Goal: Task Accomplishment & Management: Manage account settings

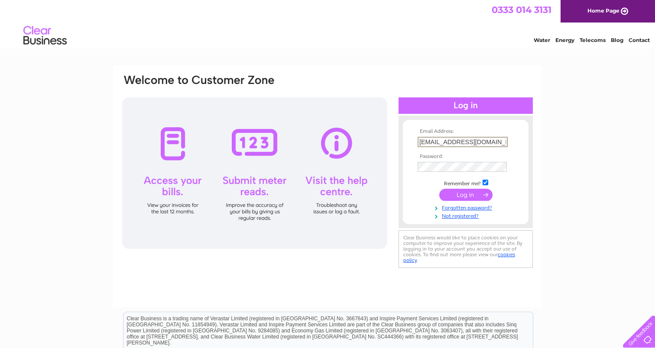
type input "pjawhite@yahoo.co.uk"
click at [431, 189] on td at bounding box center [465, 195] width 100 height 16
click at [457, 191] on input "submit" at bounding box center [465, 194] width 53 height 12
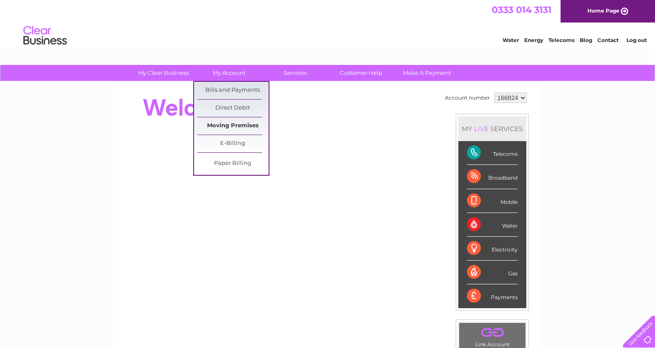
click at [226, 124] on link "Moving Premises" at bounding box center [232, 125] width 71 height 17
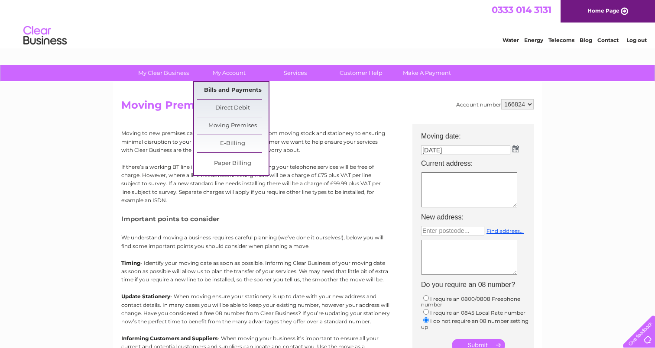
click at [226, 88] on link "Bills and Payments" at bounding box center [232, 90] width 71 height 17
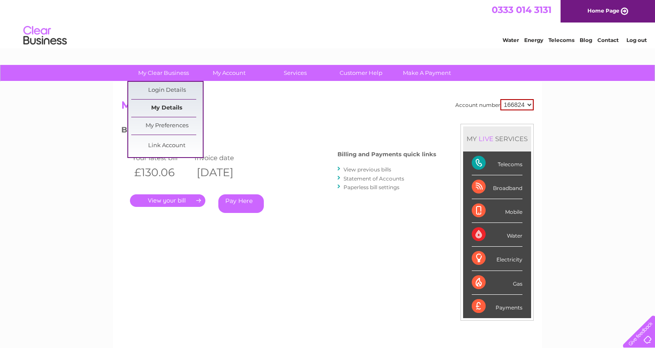
click at [166, 107] on link "My Details" at bounding box center [166, 108] width 71 height 17
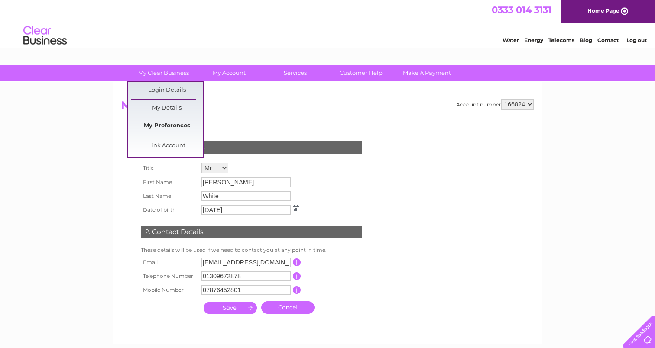
click at [165, 125] on link "My Preferences" at bounding box center [166, 125] width 71 height 17
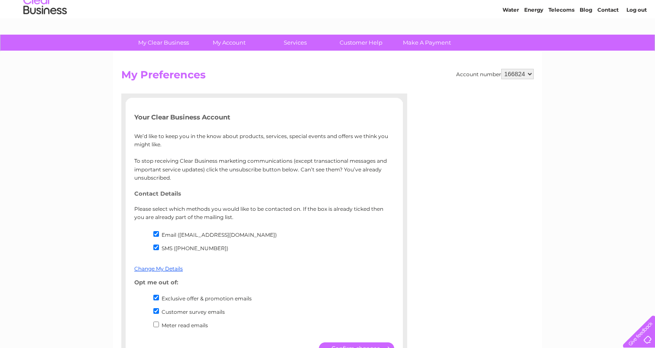
scroll to position [42, 0]
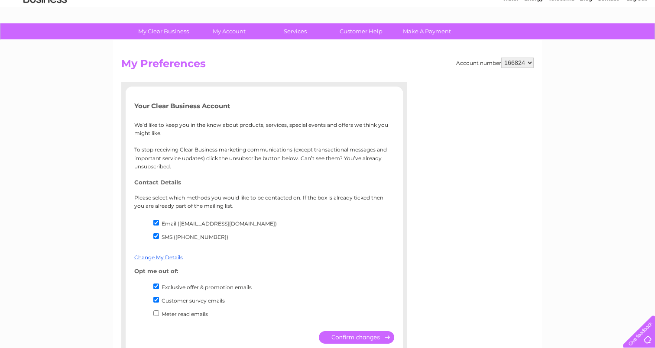
click at [155, 297] on input "Customer survey emails" at bounding box center [156, 300] width 6 height 6
checkbox input "false"
click at [155, 284] on input "Exclusive offer & promotion emails" at bounding box center [156, 287] width 6 height 6
checkbox input "false"
click at [352, 331] on input "submit" at bounding box center [356, 337] width 75 height 13
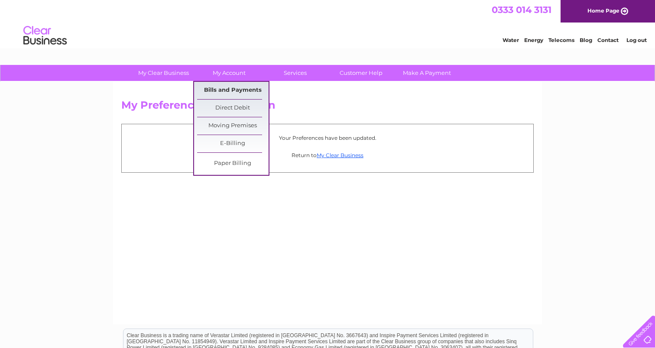
click at [232, 87] on link "Bills and Payments" at bounding box center [232, 90] width 71 height 17
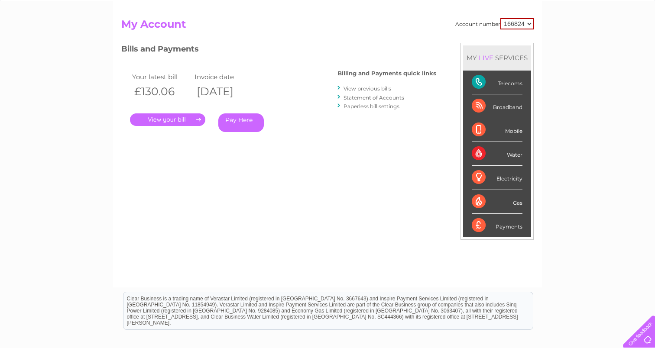
scroll to position [71, 0]
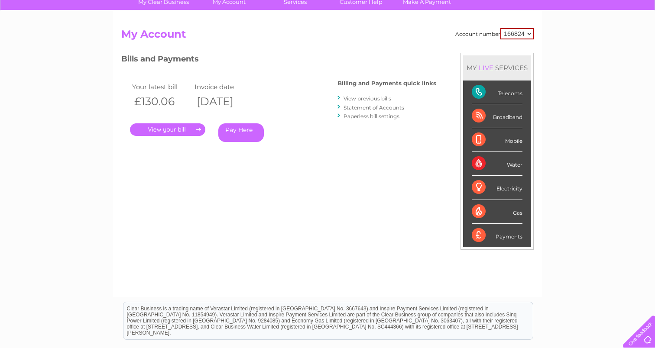
click at [173, 126] on link "." at bounding box center [167, 129] width 75 height 13
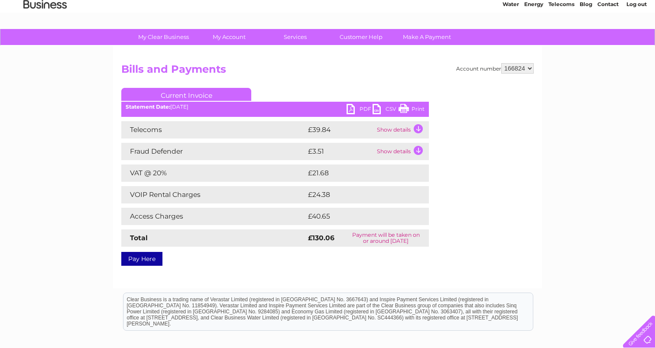
scroll to position [36, 0]
click at [417, 126] on td "Show details" at bounding box center [402, 129] width 54 height 17
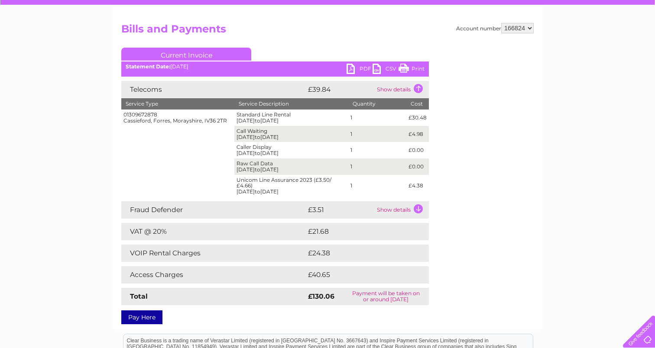
scroll to position [76, 0]
click at [316, 272] on td "£40.65" at bounding box center [359, 274] width 106 height 17
click at [190, 167] on td "01309672878 [STREET_ADDRESS]" at bounding box center [177, 153] width 113 height 87
click at [389, 204] on td "Show details" at bounding box center [402, 209] width 54 height 17
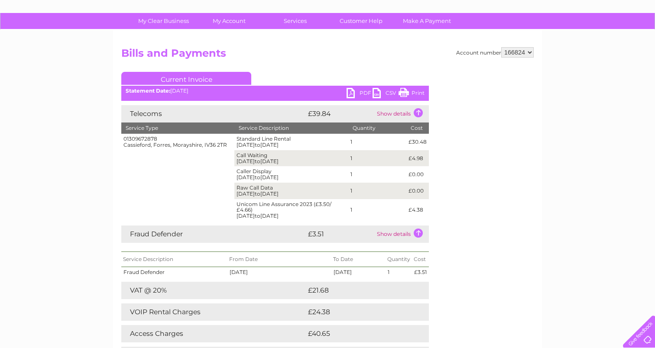
scroll to position [52, 0]
